Goal: Task Accomplishment & Management: Use online tool/utility

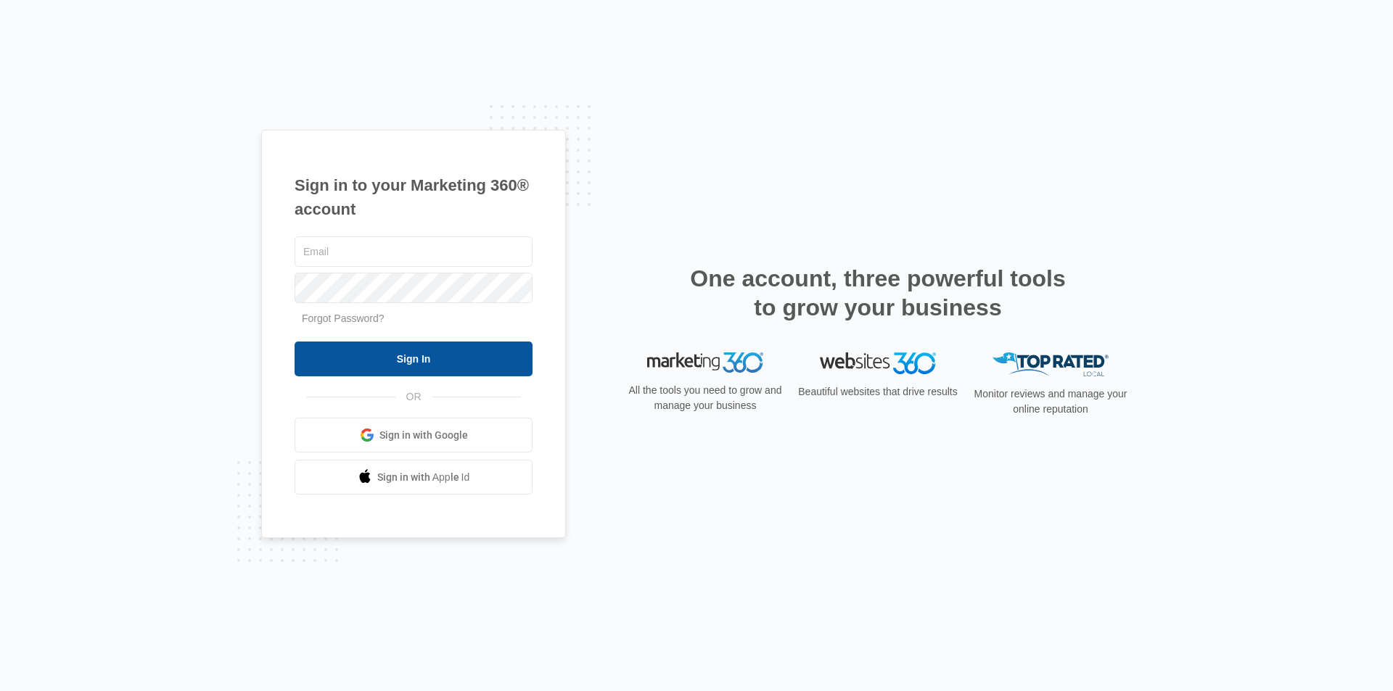
type input "[EMAIL_ADDRESS][DOMAIN_NAME]"
click at [442, 369] on input "Sign In" at bounding box center [414, 359] width 238 height 35
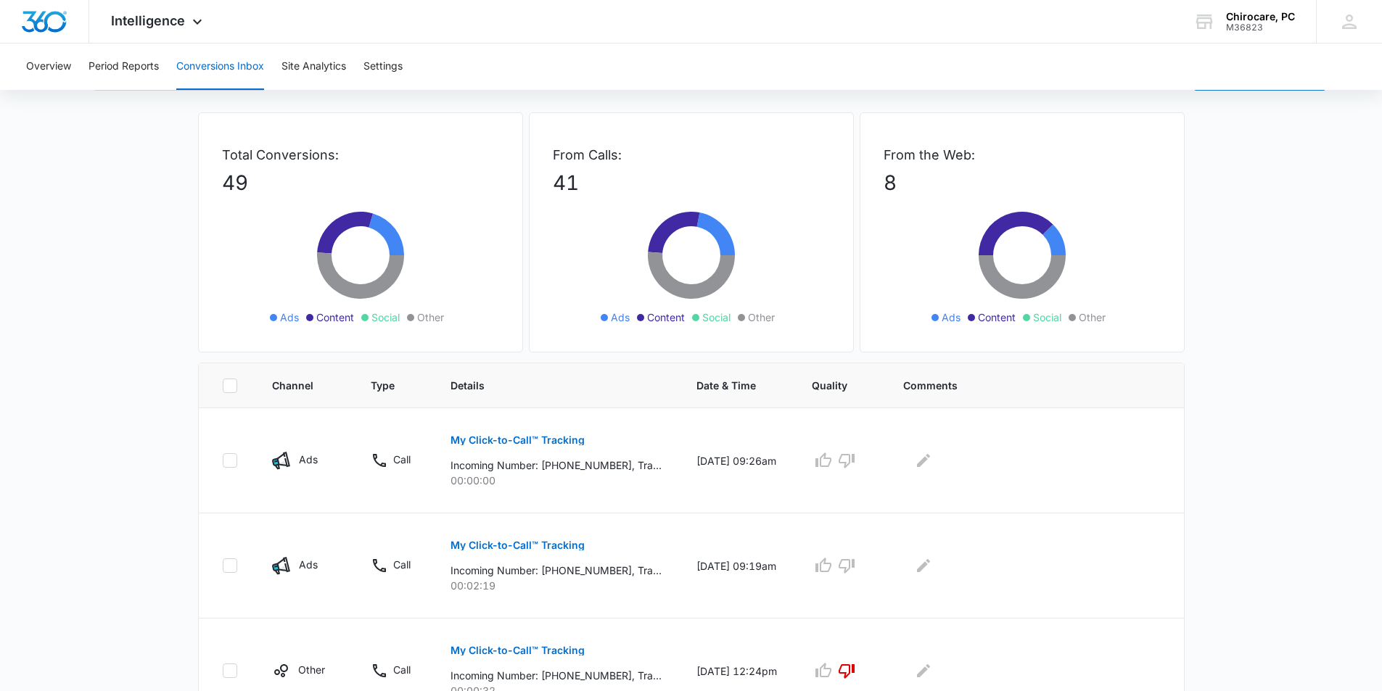
scroll to position [218, 0]
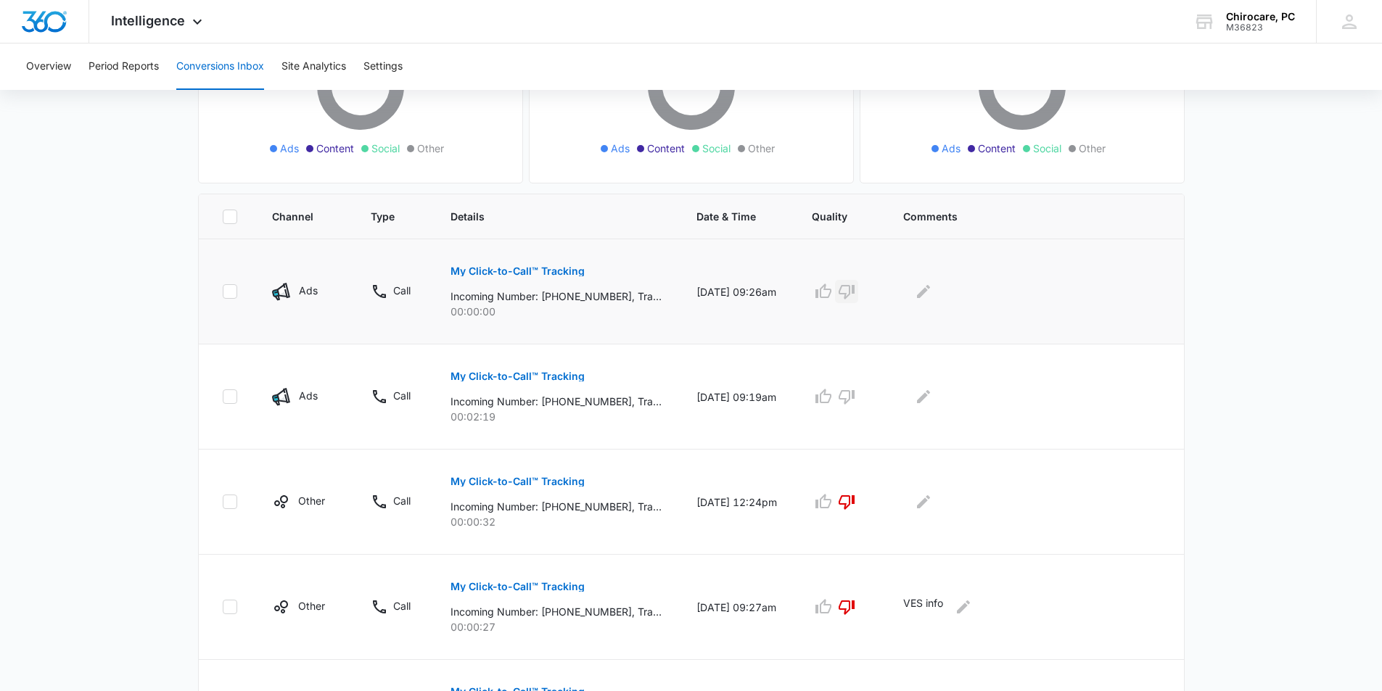
click at [855, 289] on icon "button" at bounding box center [846, 291] width 17 height 17
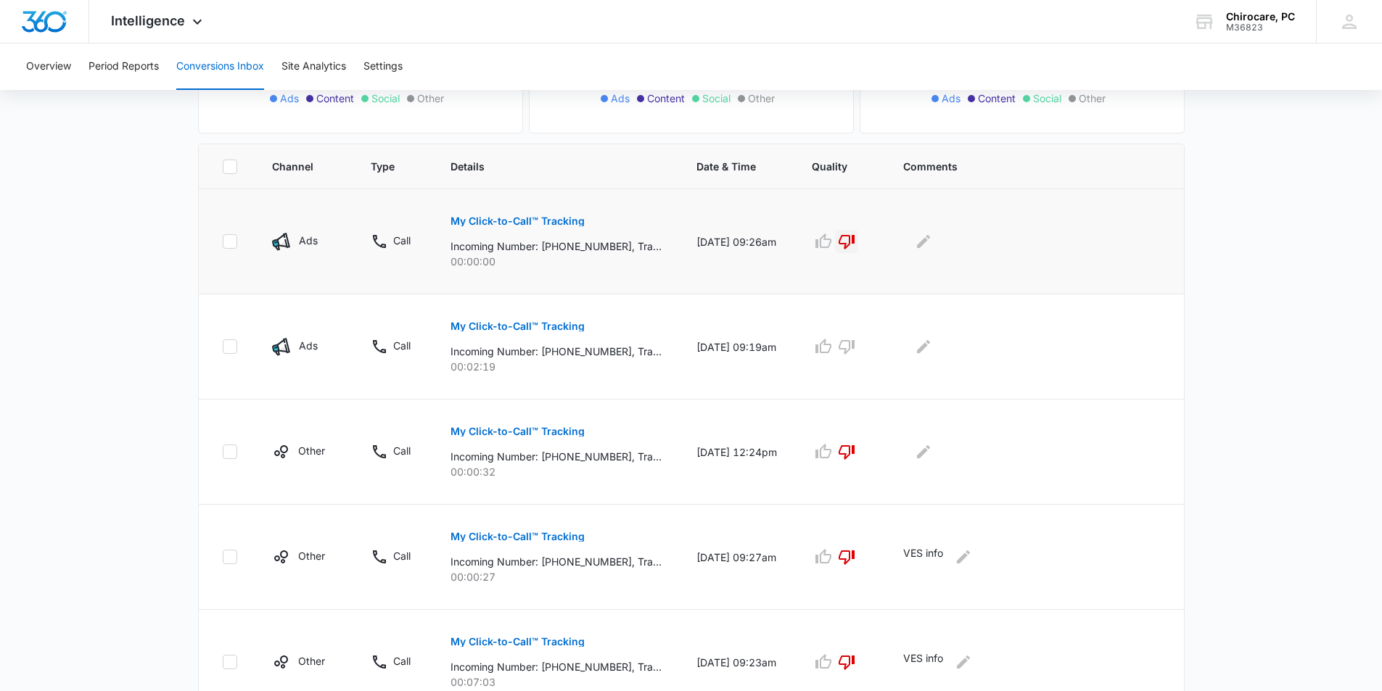
scroll to position [290, 0]
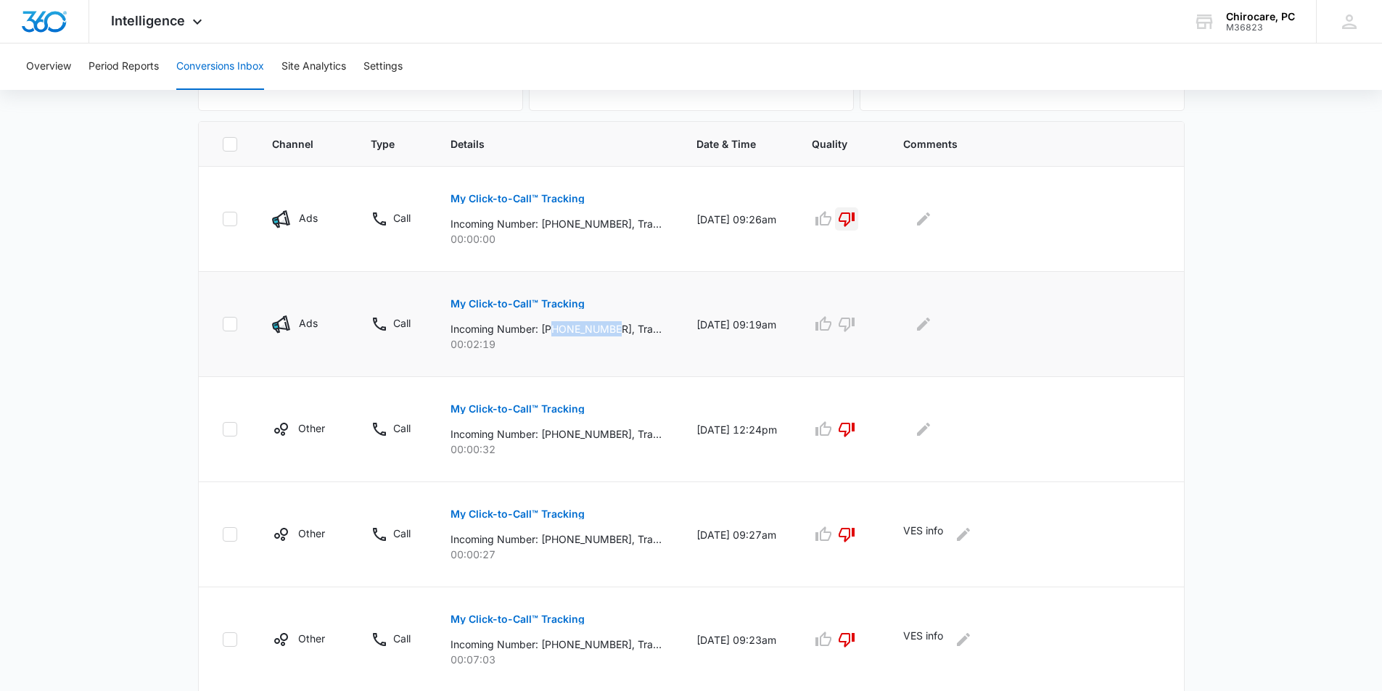
drag, startPoint x: 556, startPoint y: 331, endPoint x: 619, endPoint y: 327, distance: 63.2
click at [619, 327] on p "Incoming Number: [PHONE_NUMBER], Tracking Number: [PHONE_NUMBER], Ring To: [PHO…" at bounding box center [555, 328] width 211 height 15
copy p "8455651837"
